Goal: Task Accomplishment & Management: Manage account settings

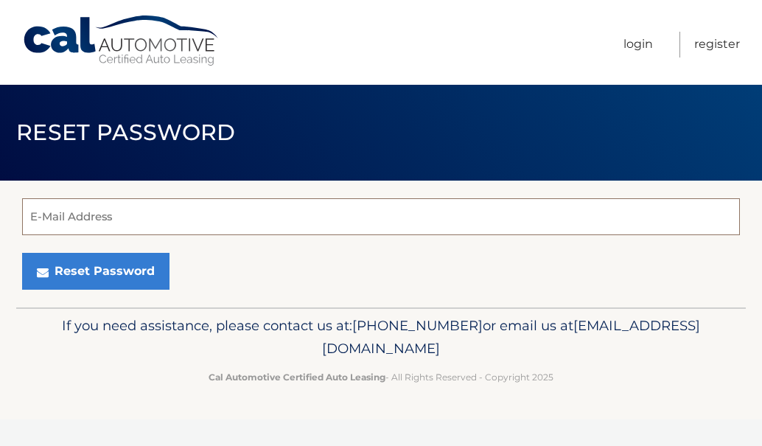
click at [98, 220] on input "E-Mail Address" at bounding box center [381, 216] width 718 height 37
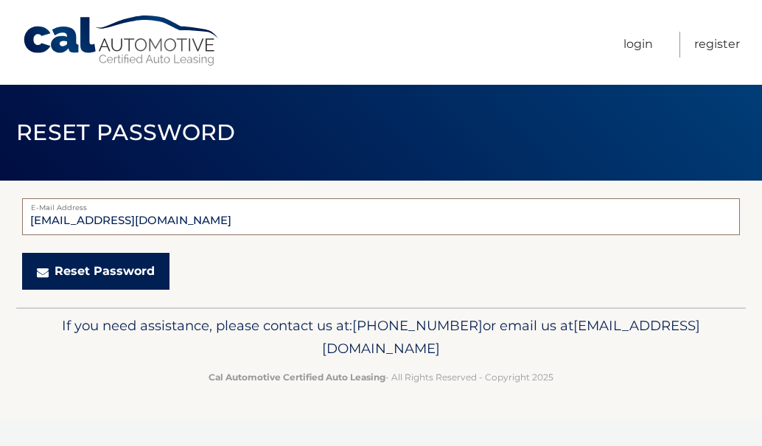
type input "[EMAIL_ADDRESS][DOMAIN_NAME]"
click at [108, 272] on button "Reset Password" at bounding box center [95, 271] width 147 height 37
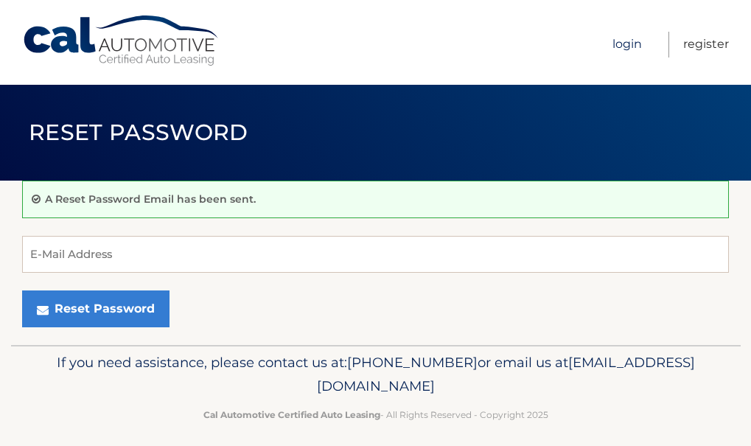
click at [634, 46] on link "Login" at bounding box center [626, 45] width 29 height 26
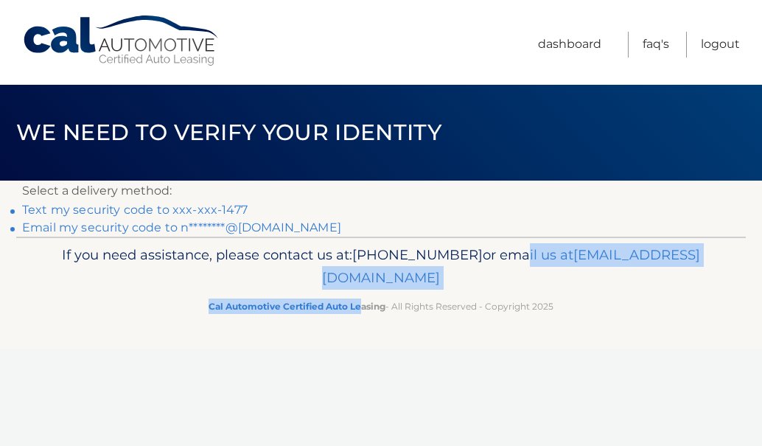
drag, startPoint x: 0, startPoint y: 0, endPoint x: 358, endPoint y: 326, distance: 484.6
click at [358, 326] on footer "If you need assistance, please contact us at: 609-807-3200 or email us at Custo…" at bounding box center [381, 293] width 762 height 112
click at [223, 208] on link "Text my security code to xxx-xxx-1477" at bounding box center [135, 210] width 226 height 14
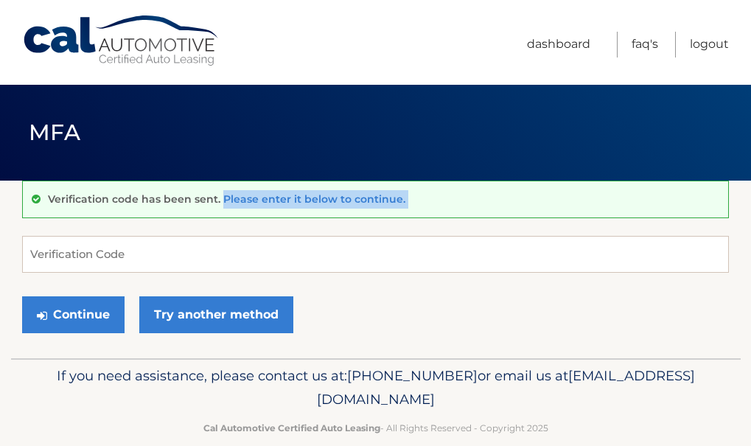
drag, startPoint x: 0, startPoint y: 0, endPoint x: 107, endPoint y: 255, distance: 276.5
click at [107, 255] on div "Verification code has been sent. Please enter it below to continue. Verificatio…" at bounding box center [375, 270] width 707 height 178
click at [107, 255] on input "Verification Code" at bounding box center [375, 254] width 707 height 37
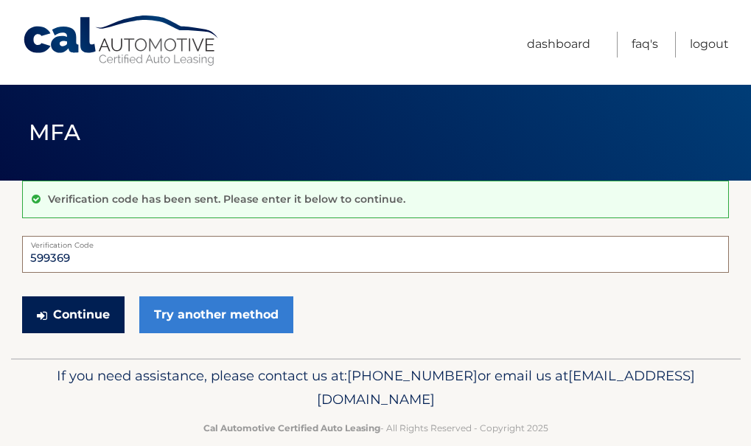
type input "599369"
click at [91, 315] on button "Continue" at bounding box center [73, 314] width 102 height 37
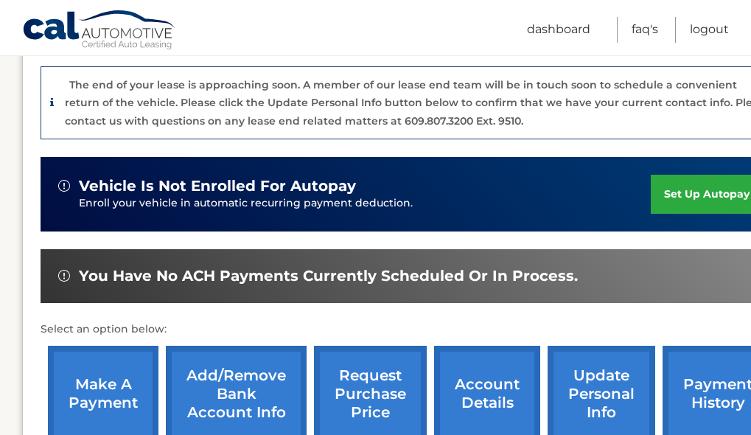
scroll to position [383, 0]
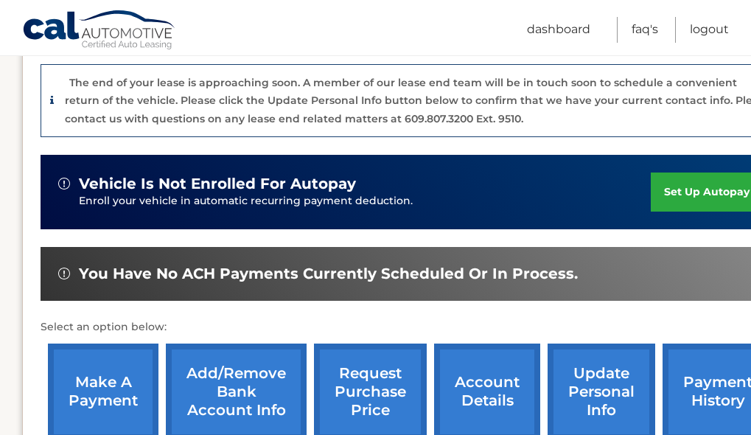
click at [367, 343] on link "request purchase price" at bounding box center [370, 391] width 113 height 97
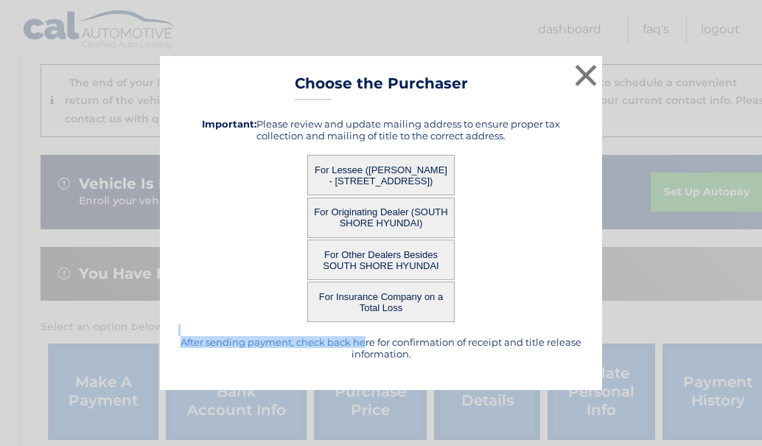
drag, startPoint x: 367, startPoint y: 339, endPoint x: 509, endPoint y: 310, distance: 144.4
click at [509, 310] on div "After sending payment, check back here for confirmation of receipt and title re…" at bounding box center [380, 238] width 405 height 265
click at [686, 247] on div "× Choose the Purchaser After sending payment, check back here for confirmation …" at bounding box center [381, 223] width 750 height 334
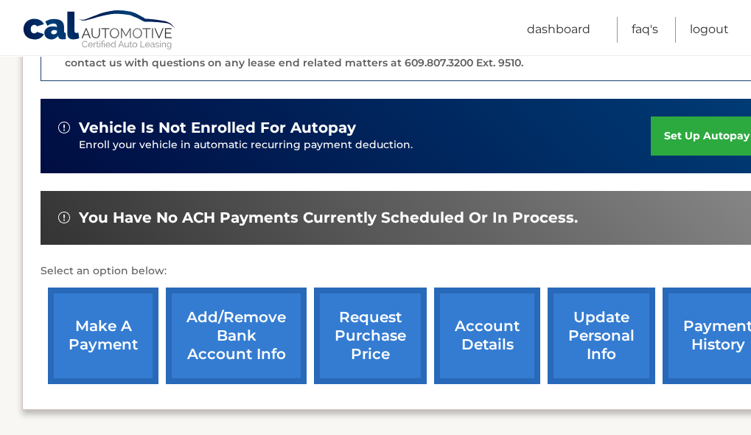
scroll to position [442, 0]
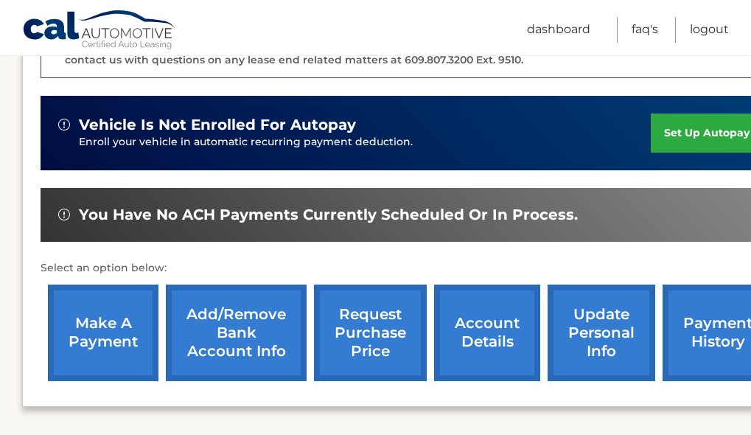
click at [496, 301] on link "account details" at bounding box center [487, 332] width 106 height 97
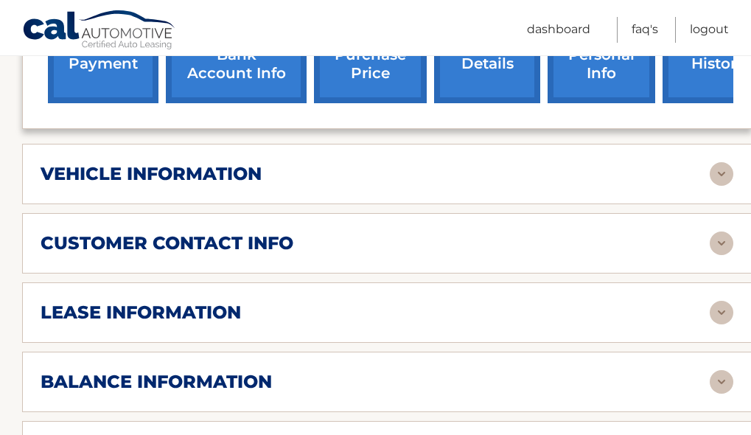
scroll to position [678, 0]
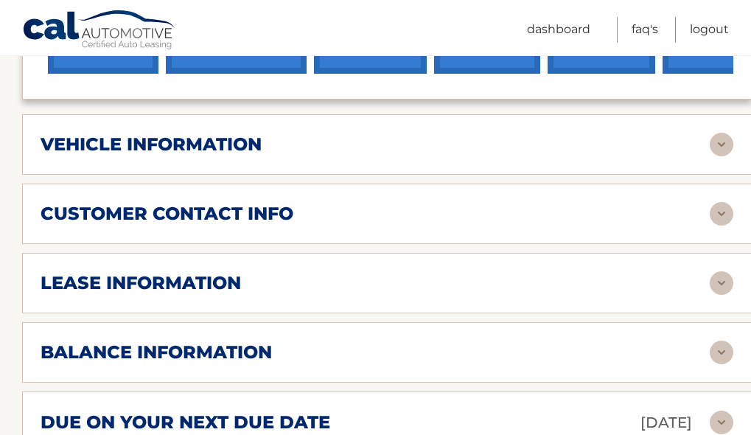
click at [254, 133] on h2 "vehicle information" at bounding box center [151, 144] width 221 height 22
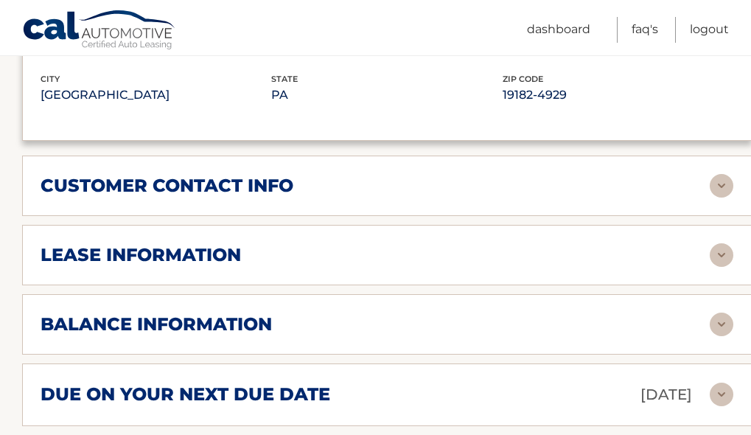
scroll to position [1091, 0]
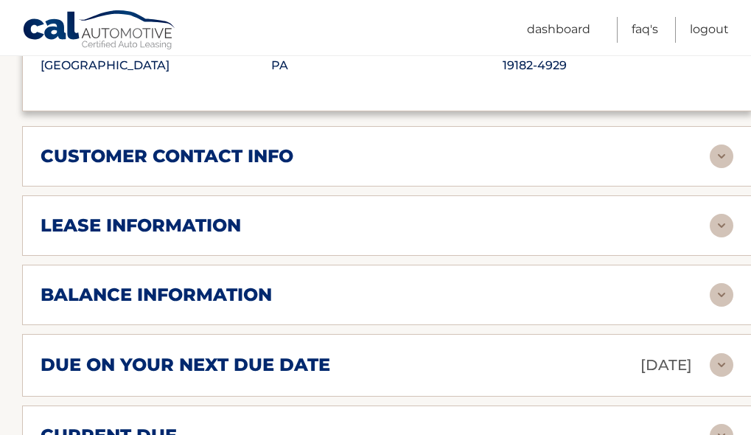
click at [721, 214] on img at bounding box center [722, 226] width 24 height 24
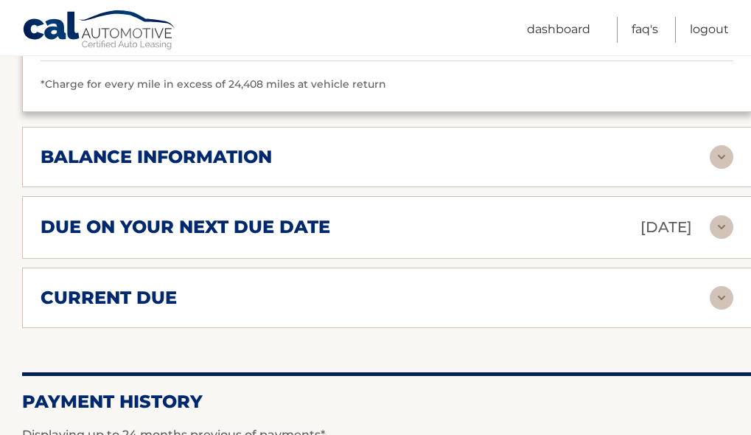
scroll to position [1503, 0]
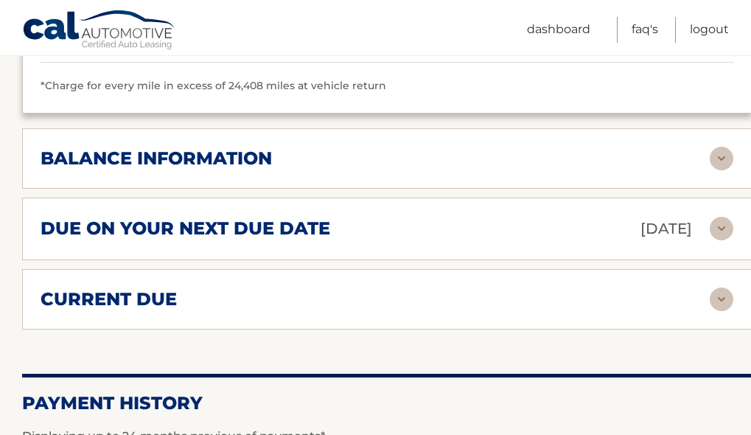
click at [722, 287] on img at bounding box center [722, 299] width 24 height 24
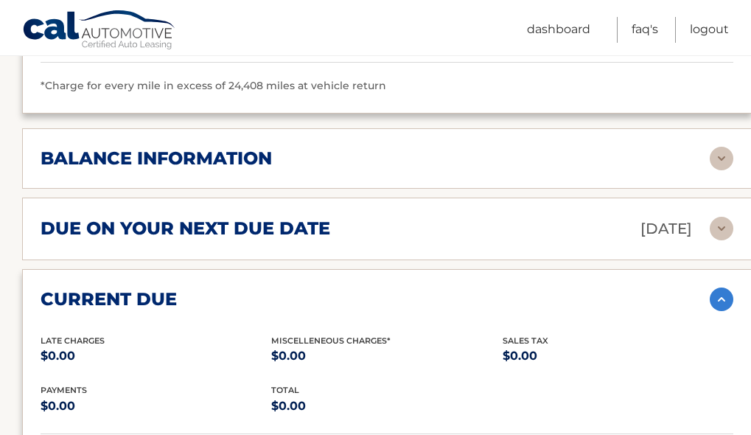
click at [674, 128] on div "balance information Payments Received 38 Payments Remaining 1 Next Payment will…" at bounding box center [387, 158] width 730 height 60
click at [636, 147] on div "balance information" at bounding box center [375, 158] width 669 height 22
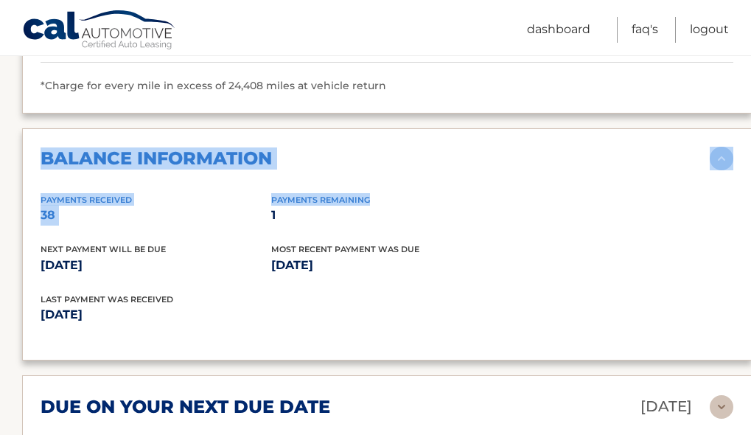
drag, startPoint x: 507, startPoint y: 162, endPoint x: 459, endPoint y: 61, distance: 111.8
click at [459, 77] on div "*Charge for every mile in excess of 24,408 miles at vehicle return" at bounding box center [387, 86] width 693 height 18
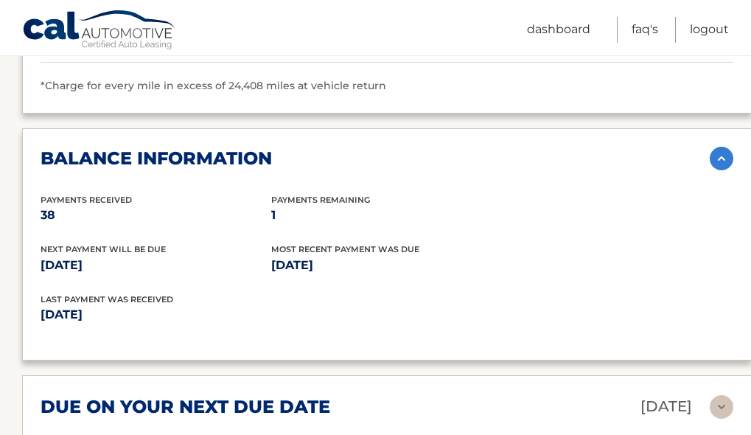
click at [720, 147] on img at bounding box center [722, 159] width 24 height 24
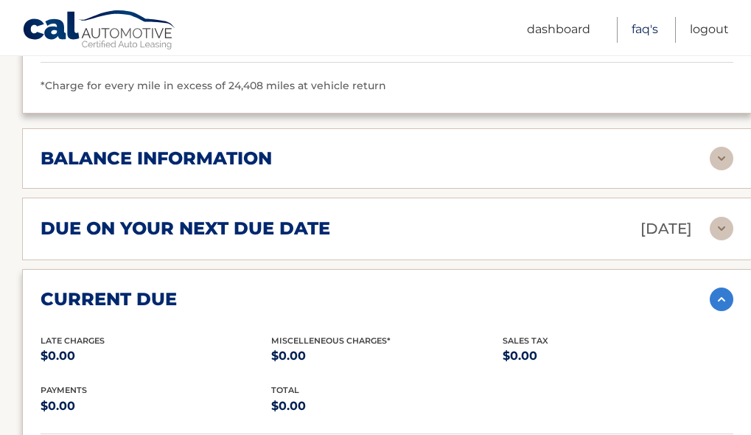
click at [640, 32] on link "FAQ's" at bounding box center [645, 30] width 27 height 26
